Goal: Information Seeking & Learning: Learn about a topic

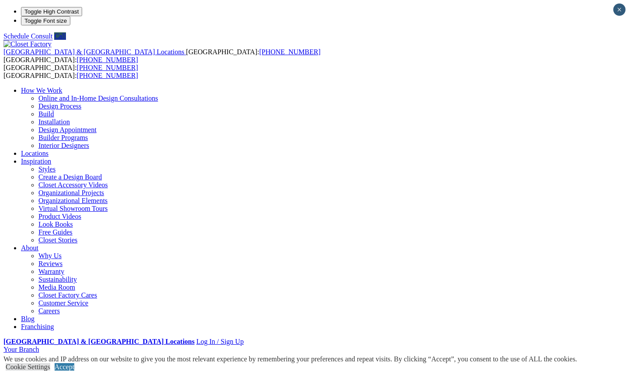
click at [49, 368] on link "Closet Organizers" at bounding box center [63, 371] width 50 height 7
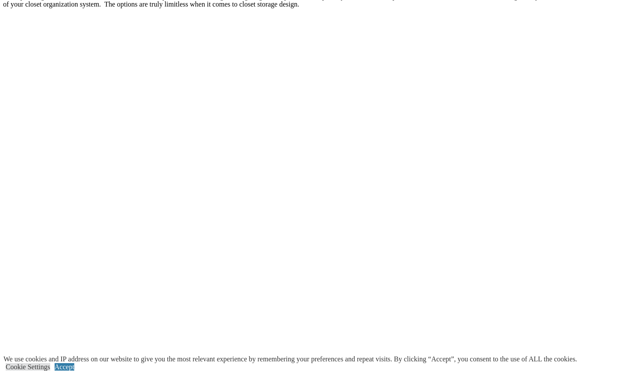
scroll to position [1696, 0]
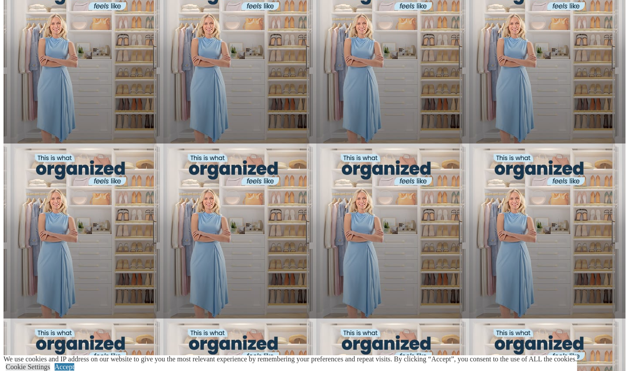
scroll to position [646, 0]
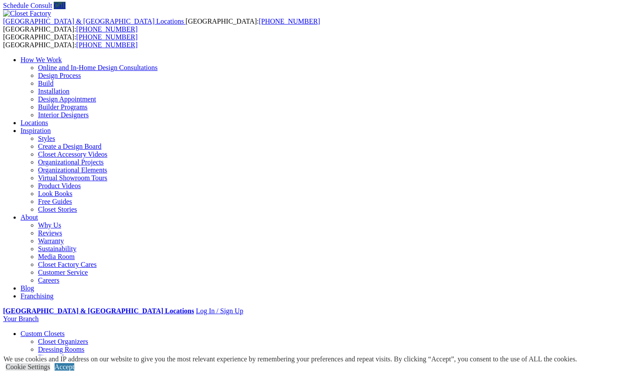
scroll to position [31, 0]
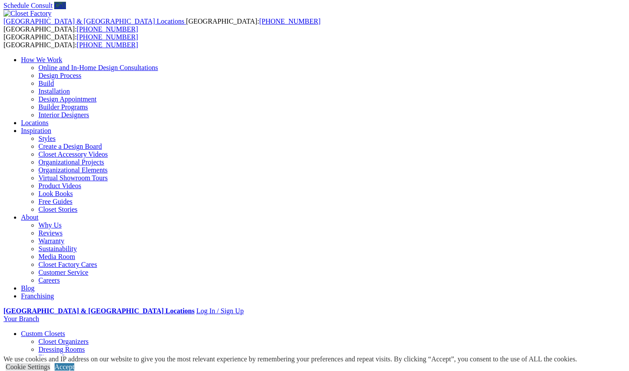
click at [53, 345] on link "Dressing Rooms" at bounding box center [61, 348] width 46 height 7
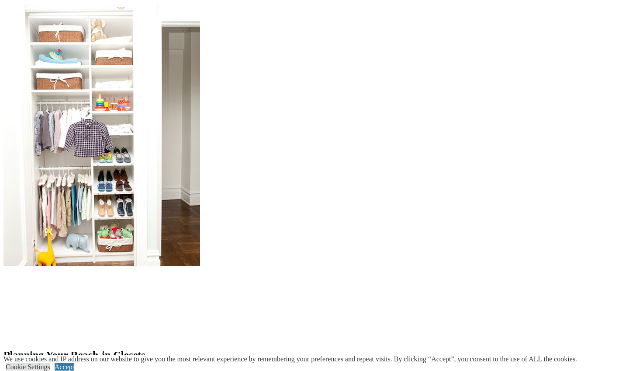
scroll to position [776, 0]
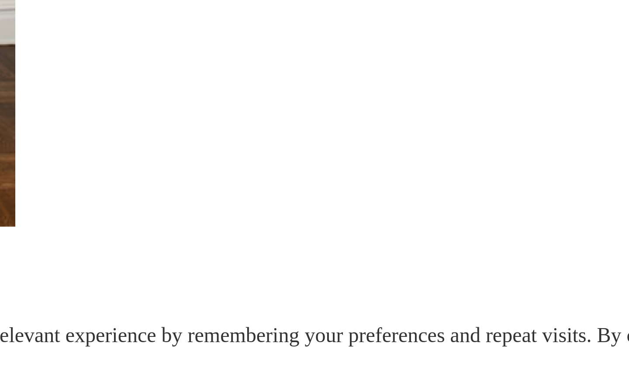
scroll to position [732, 0]
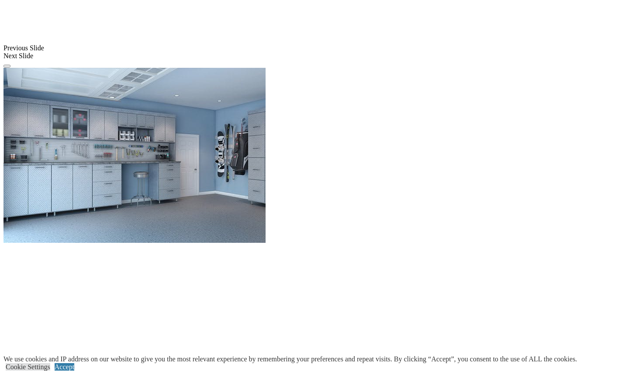
scroll to position [782, 0]
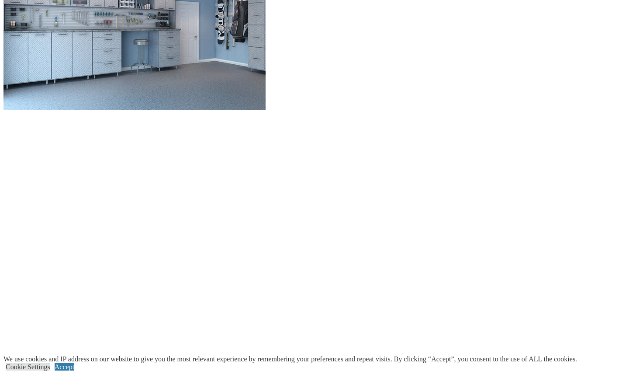
scroll to position [915, 0]
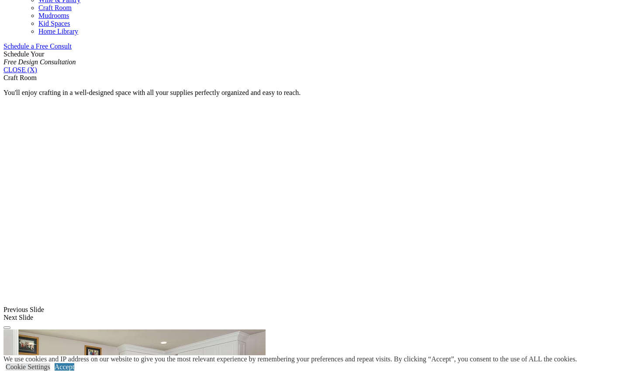
scroll to position [546, 0]
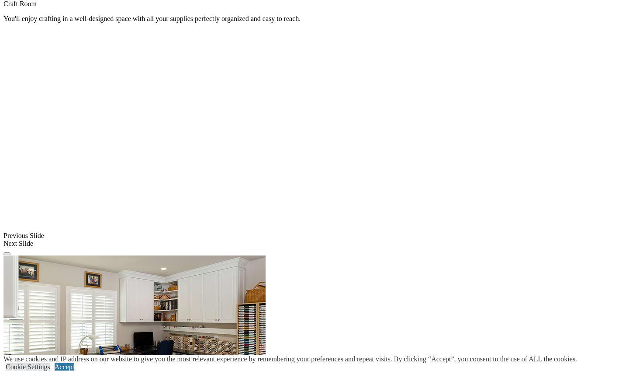
scroll to position [625, 0]
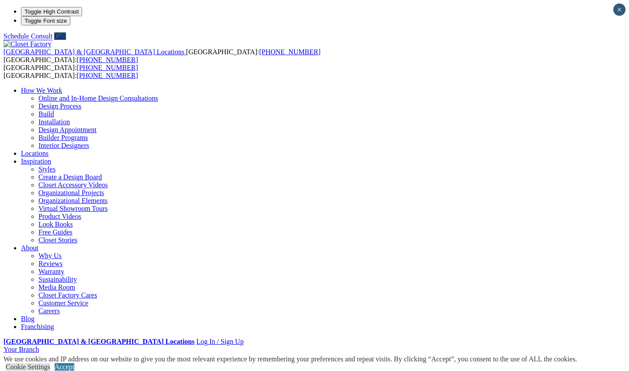
scroll to position [0, 0]
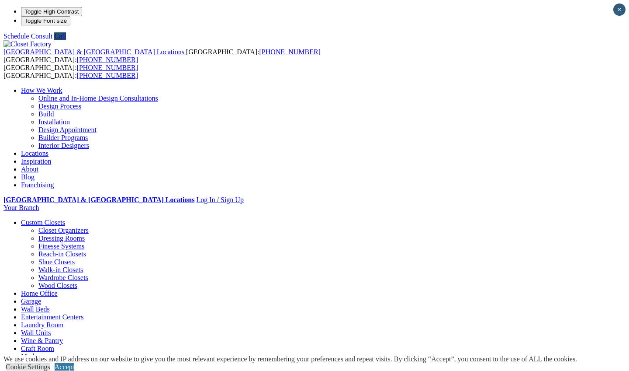
click at [58, 289] on link "Home Office" at bounding box center [39, 292] width 37 height 7
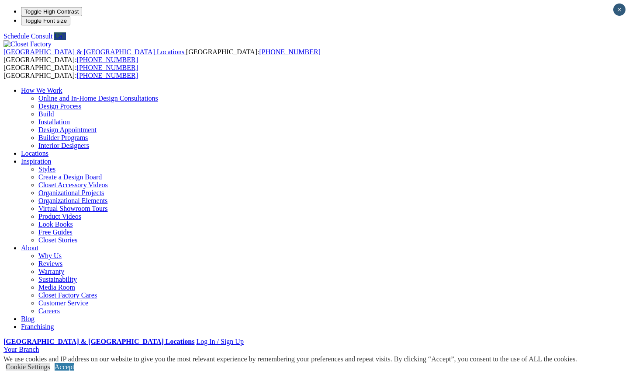
click at [52, 368] on link "Closet Organizers" at bounding box center [63, 371] width 50 height 7
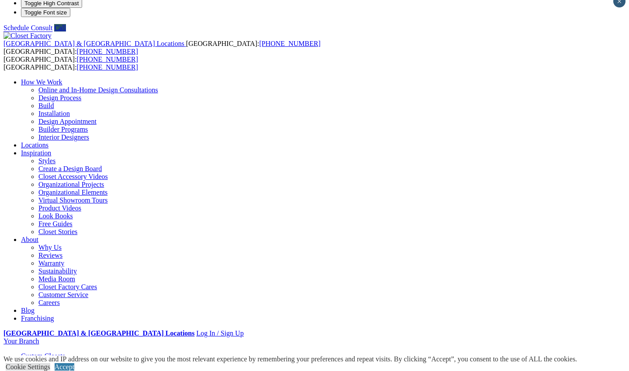
scroll to position [4, 0]
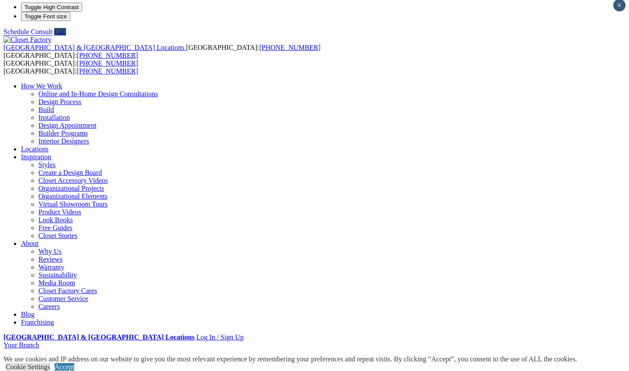
click at [42, 364] on link "Closet Organizers" at bounding box center [63, 367] width 50 height 7
